Goal: Find specific page/section: Find specific page/section

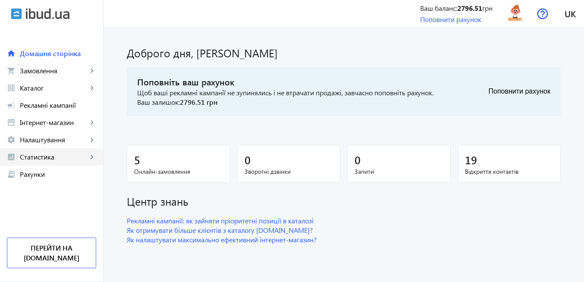
click at [63, 157] on span "Статистика" at bounding box center [54, 157] width 68 height 9
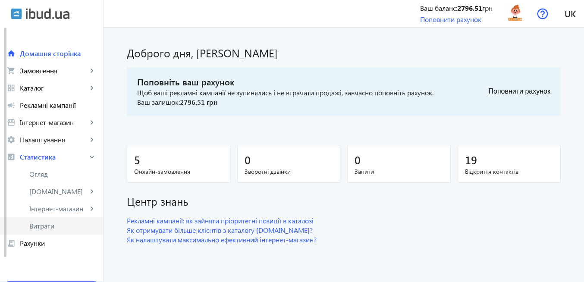
click at [65, 228] on span "Витрати" at bounding box center [62, 226] width 67 height 9
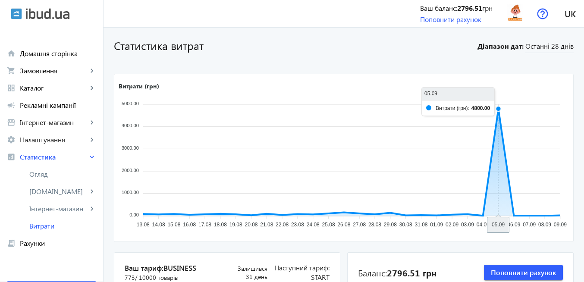
scroll to position [52, 0]
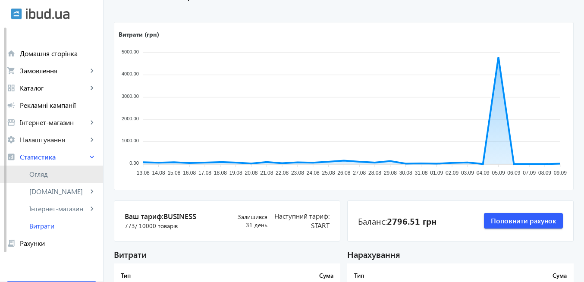
click at [55, 176] on span "Огляд" at bounding box center [62, 174] width 67 height 9
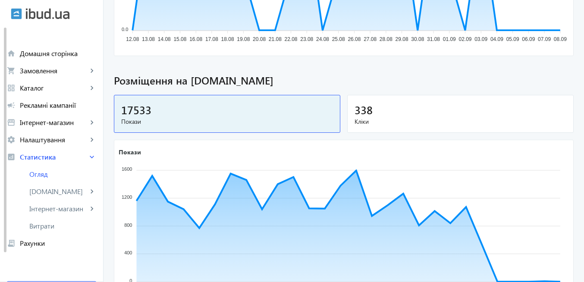
scroll to position [104, 0]
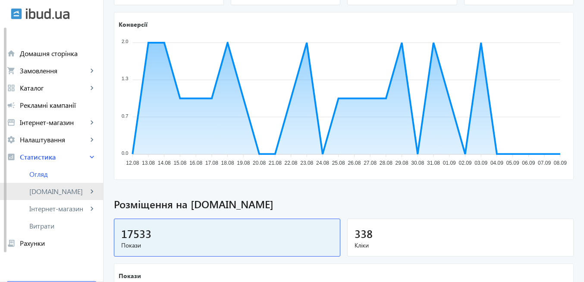
click at [47, 192] on span "[DOMAIN_NAME]" at bounding box center [58, 191] width 58 height 9
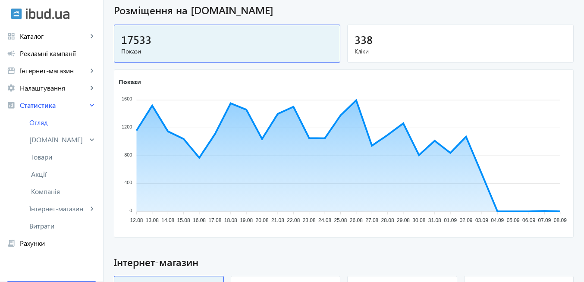
scroll to position [311, 0]
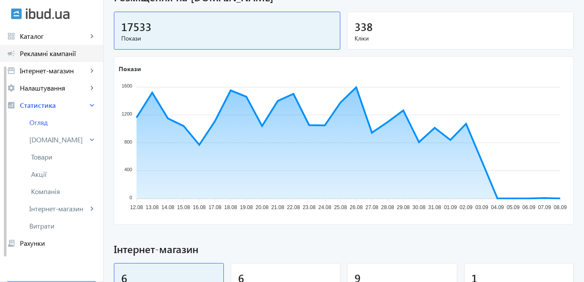
click at [50, 56] on span "Рекламні кампанії" at bounding box center [58, 53] width 76 height 9
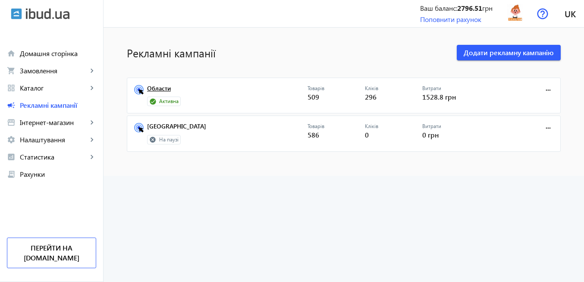
click at [153, 88] on link "Области" at bounding box center [227, 91] width 160 height 12
